Goal: Information Seeking & Learning: Check status

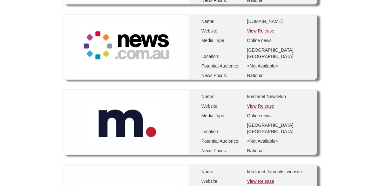
scroll to position [139, 0]
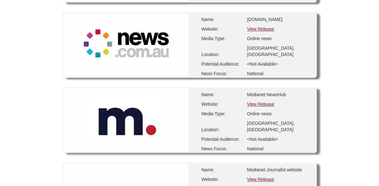
click at [271, 178] on link "View Release" at bounding box center [260, 178] width 27 height 5
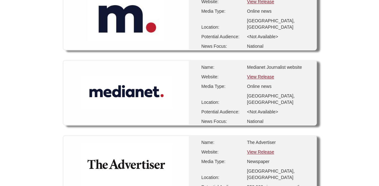
scroll to position [236, 0]
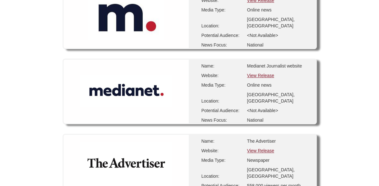
click at [262, 76] on link "View Release" at bounding box center [260, 75] width 27 height 5
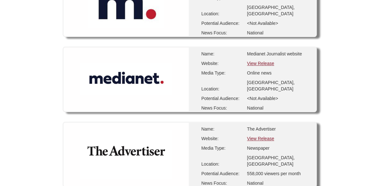
scroll to position [259, 0]
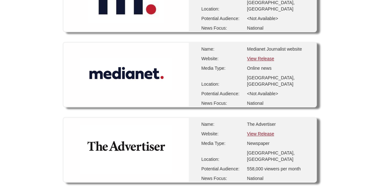
click at [270, 59] on link "View Release" at bounding box center [260, 58] width 27 height 5
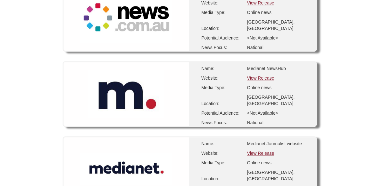
scroll to position [160, 0]
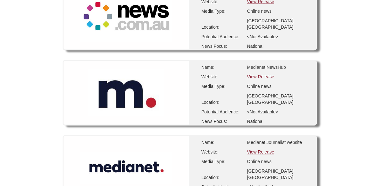
click at [268, 152] on link "View Release" at bounding box center [260, 151] width 27 height 5
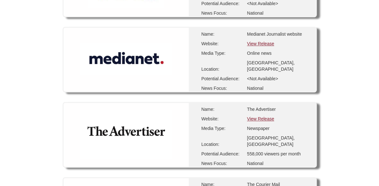
scroll to position [274, 0]
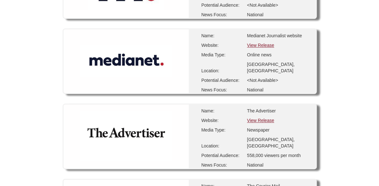
click at [267, 44] on link "View Release" at bounding box center [260, 45] width 27 height 5
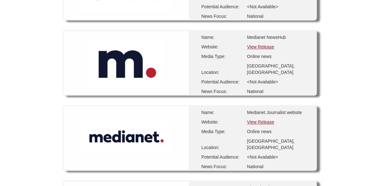
scroll to position [192, 0]
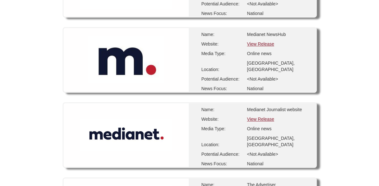
click at [262, 120] on link "View Release" at bounding box center [260, 118] width 27 height 5
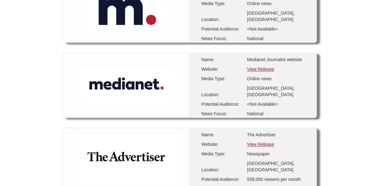
scroll to position [244, 0]
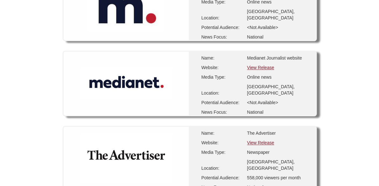
click at [259, 68] on link "View Release" at bounding box center [260, 67] width 27 height 5
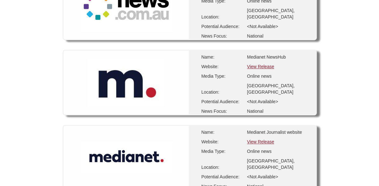
scroll to position [173, 0]
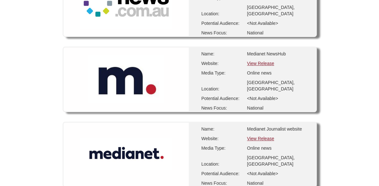
click at [266, 137] on link "View Release" at bounding box center [260, 138] width 27 height 5
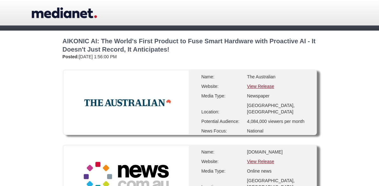
click at [267, 164] on link "View Release" at bounding box center [260, 161] width 27 height 5
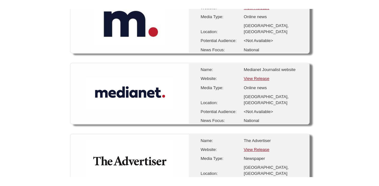
scroll to position [244, 0]
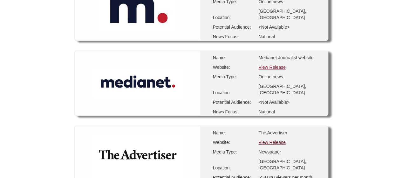
click at [277, 65] on link "View Release" at bounding box center [271, 67] width 27 height 5
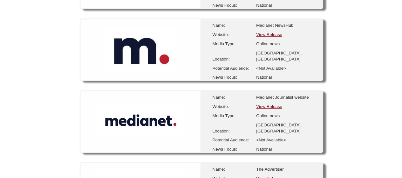
scroll to position [207, 0]
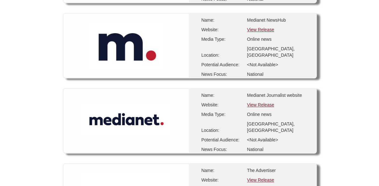
click at [271, 103] on link "View Release" at bounding box center [260, 104] width 27 height 5
click at [267, 28] on link "View Release" at bounding box center [260, 29] width 27 height 5
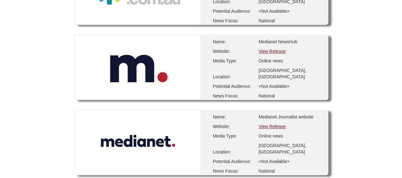
scroll to position [201, 0]
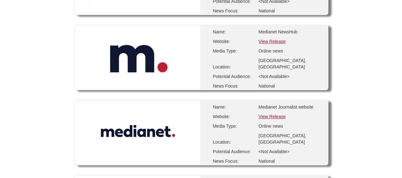
click at [276, 114] on link "View Release" at bounding box center [271, 116] width 27 height 5
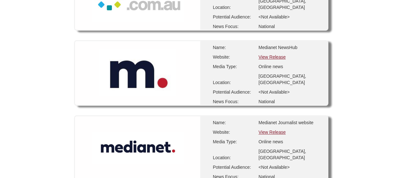
scroll to position [210, 0]
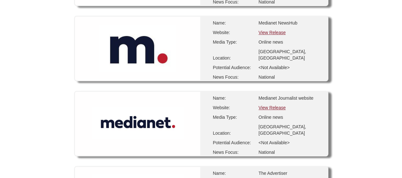
click at [271, 105] on link "View Release" at bounding box center [271, 107] width 27 height 5
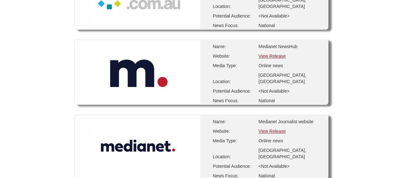
scroll to position [190, 0]
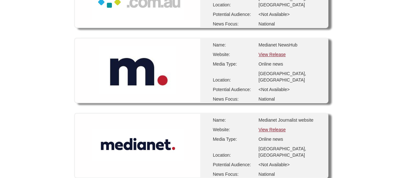
click at [275, 127] on link "View Release" at bounding box center [271, 129] width 27 height 5
